Goal: Information Seeking & Learning: Learn about a topic

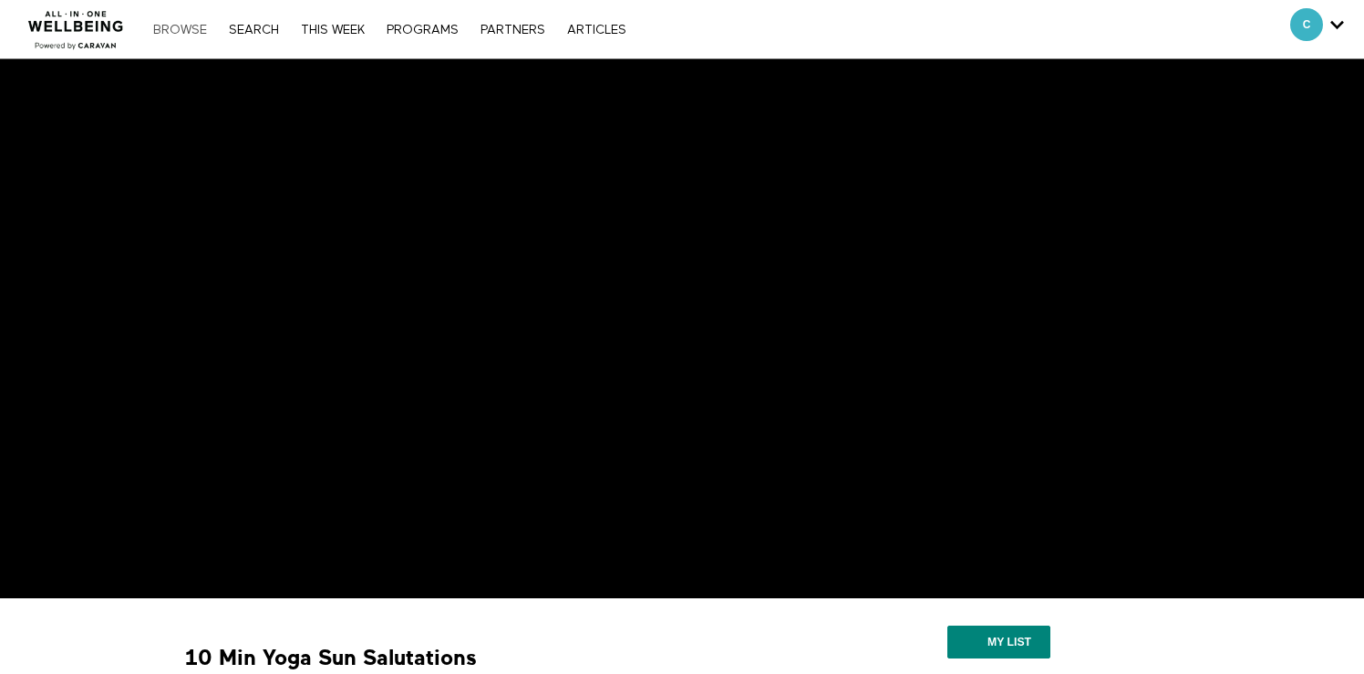
click at [185, 25] on link "Browse" at bounding box center [180, 30] width 72 height 13
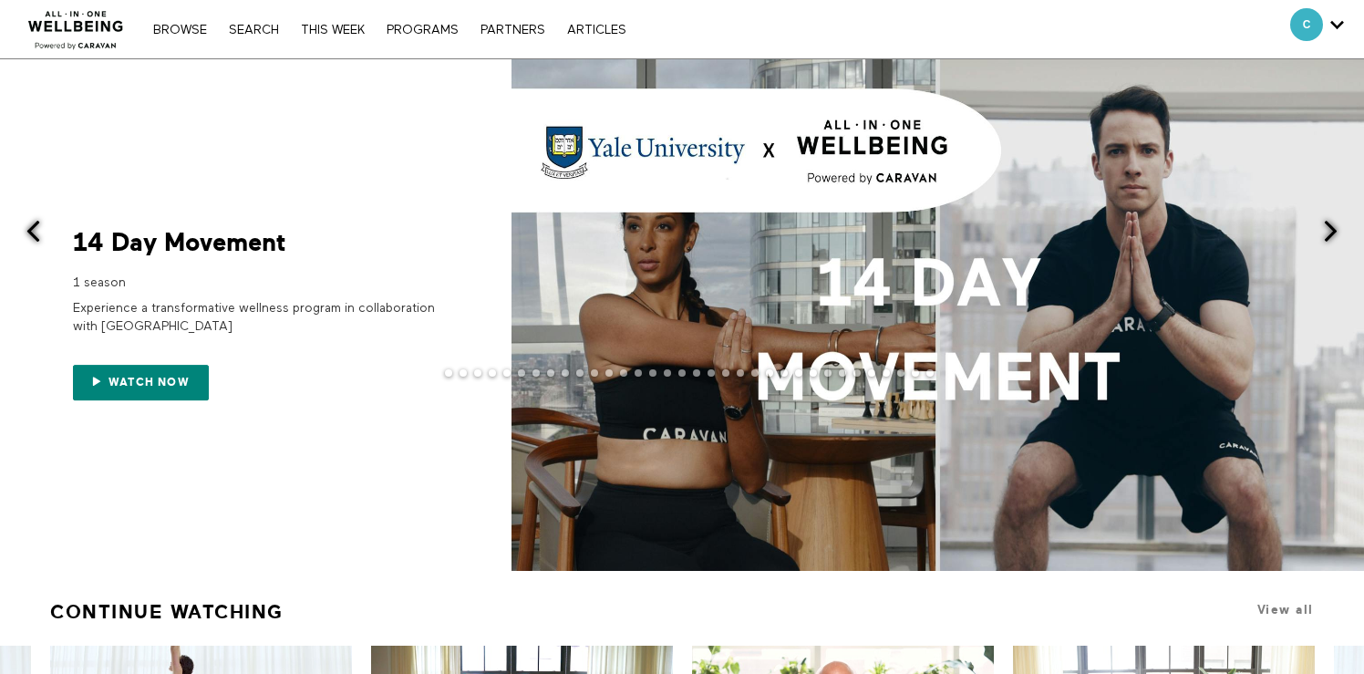
click at [230, 285] on div "1 season" at bounding box center [255, 280] width 365 height 23
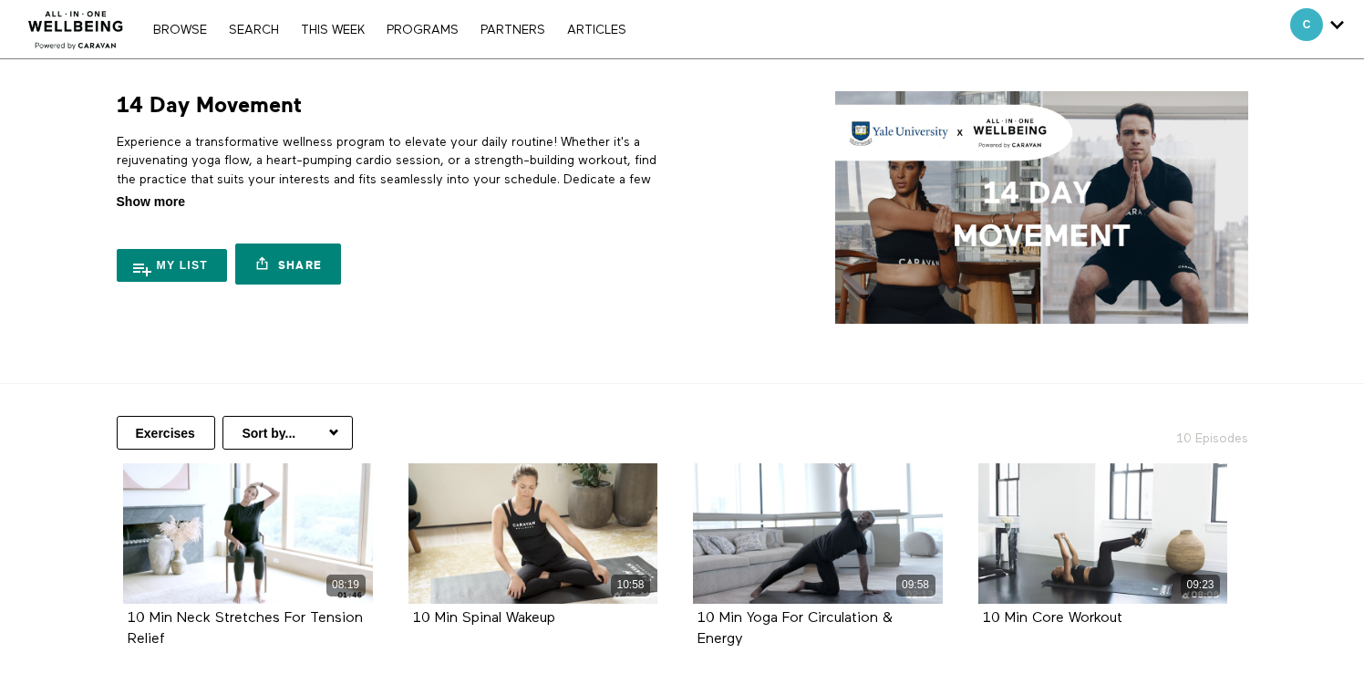
click at [176, 200] on span "Show more" at bounding box center [151, 201] width 68 height 19
click at [0, 0] on input "Show more Show less" at bounding box center [0, 0] width 0 height 0
